Goal: Obtain resource: Obtain resource

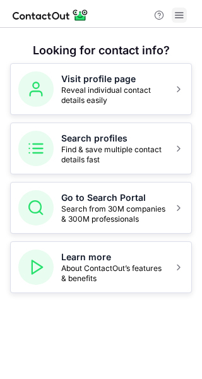
click at [173, 15] on button at bounding box center [179, 15] width 15 height 15
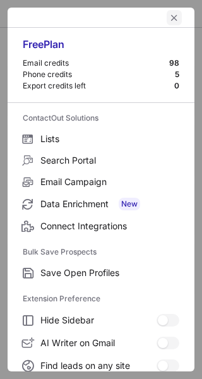
click at [170, 18] on span "left-button" at bounding box center [174, 18] width 10 height 10
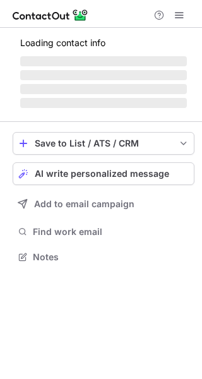
scroll to position [276, 202]
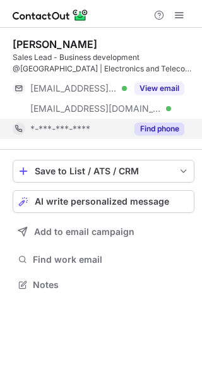
click at [166, 125] on button "Find phone" at bounding box center [160, 129] width 50 height 13
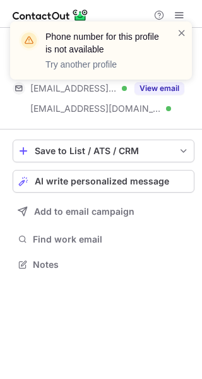
scroll to position [256, 202]
